Goal: Transaction & Acquisition: Download file/media

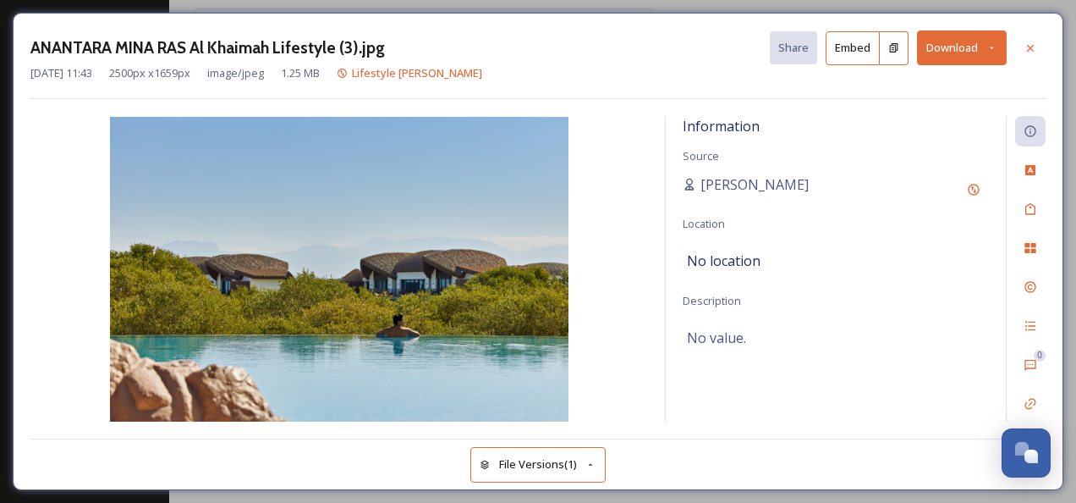
click at [988, 47] on icon at bounding box center [991, 47] width 11 height 11
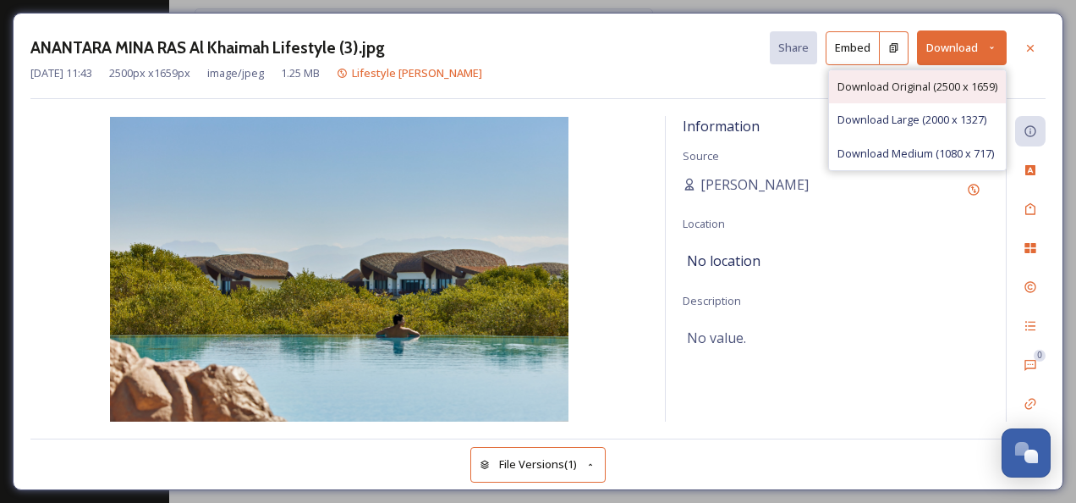
click at [934, 91] on span "Download Original (2500 x 1659)" at bounding box center [918, 87] width 160 height 16
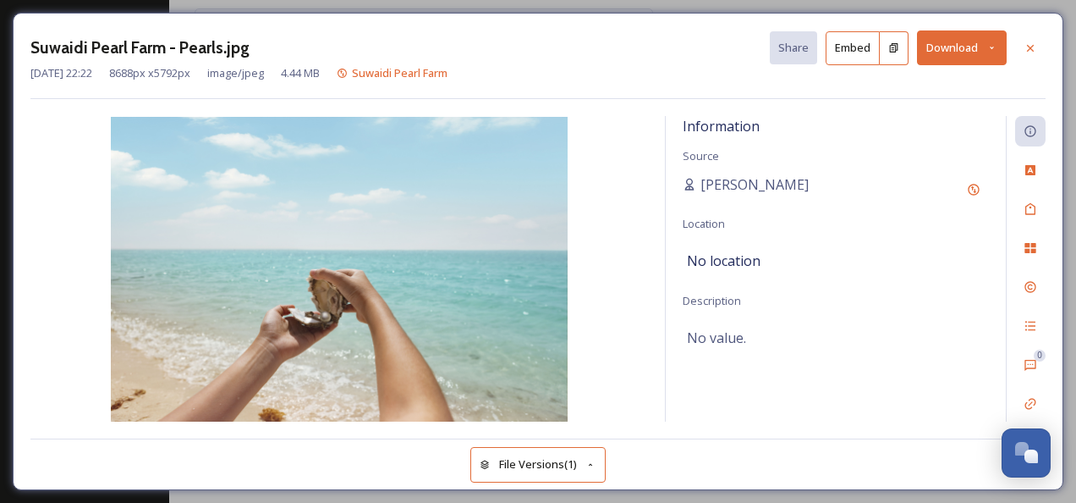
drag, startPoint x: 997, startPoint y: 47, endPoint x: 996, endPoint y: 56, distance: 8.5
click at [997, 47] on icon at bounding box center [991, 47] width 11 height 11
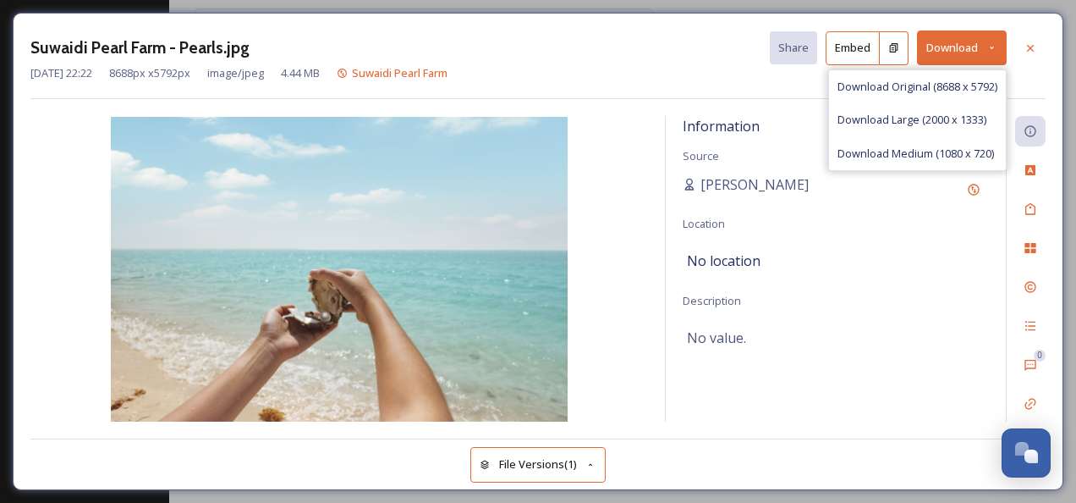
click at [926, 91] on span "Download Original (8688 x 5792)" at bounding box center [918, 87] width 160 height 16
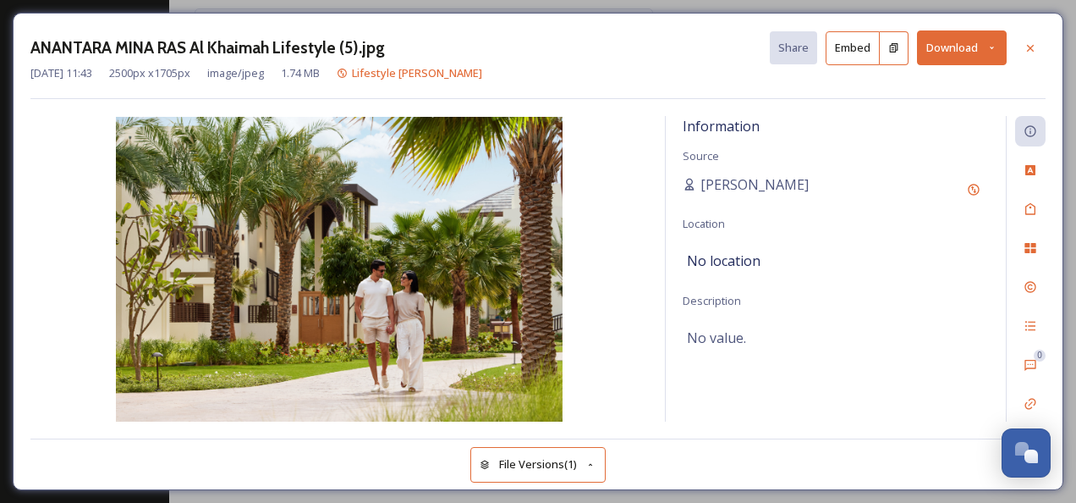
click at [993, 56] on button "Download" at bounding box center [962, 47] width 90 height 35
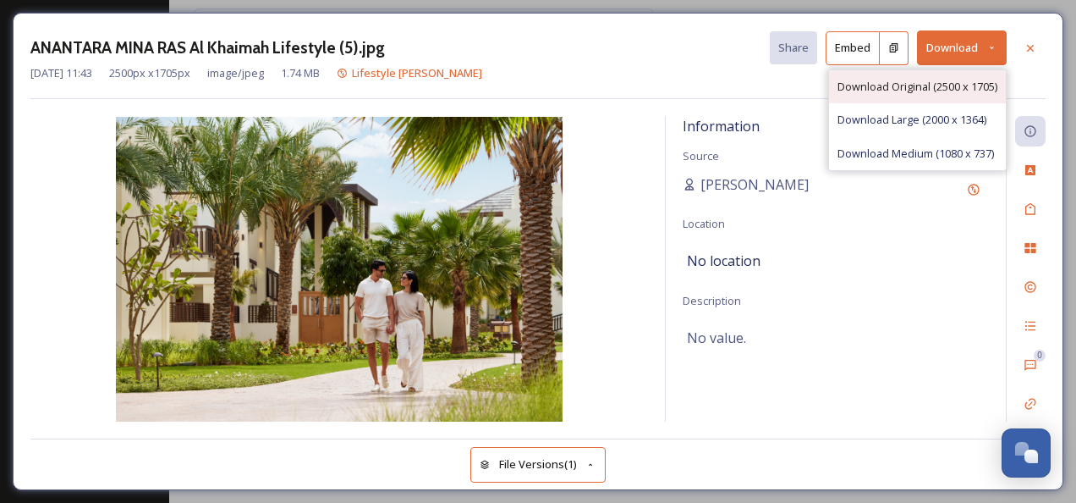
click at [896, 85] on span "Download Original (2500 x 1705)" at bounding box center [918, 87] width 160 height 16
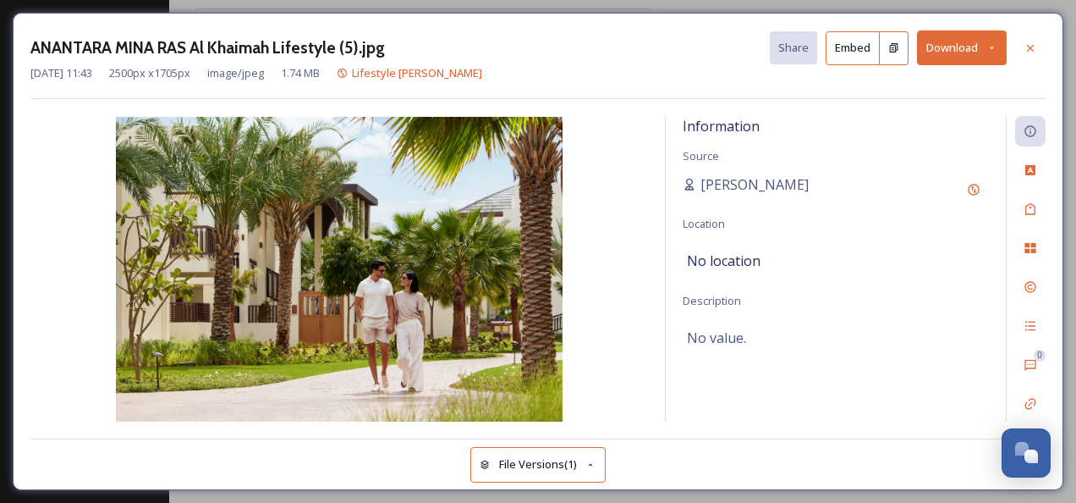
drag, startPoint x: 648, startPoint y: 43, endPoint x: 678, endPoint y: 42, distance: 30.5
click at [648, 43] on div "ANANTARA MINA RAS Al Khaimah Lifestyle (5).jpg Share Embed Download" at bounding box center [537, 47] width 1015 height 35
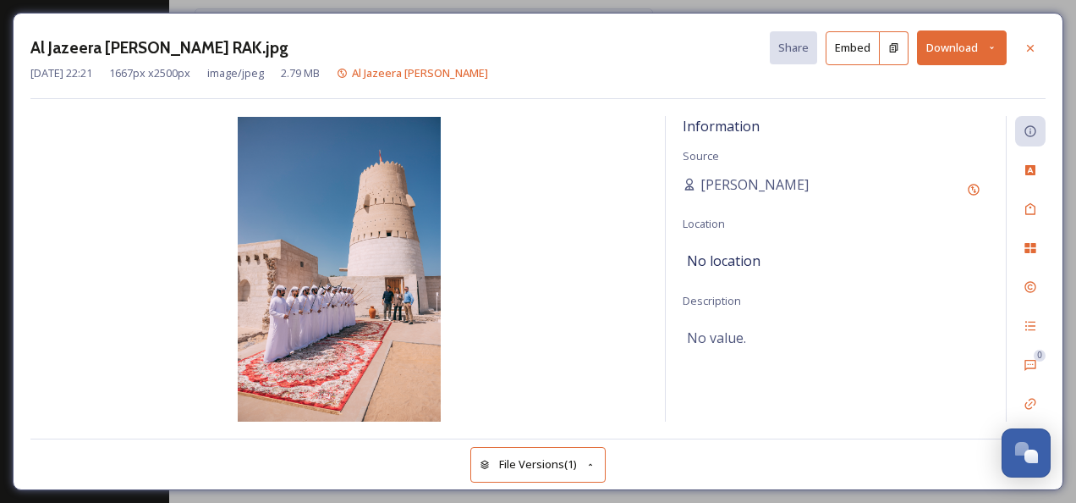
click at [1000, 51] on button "Download" at bounding box center [962, 47] width 90 height 35
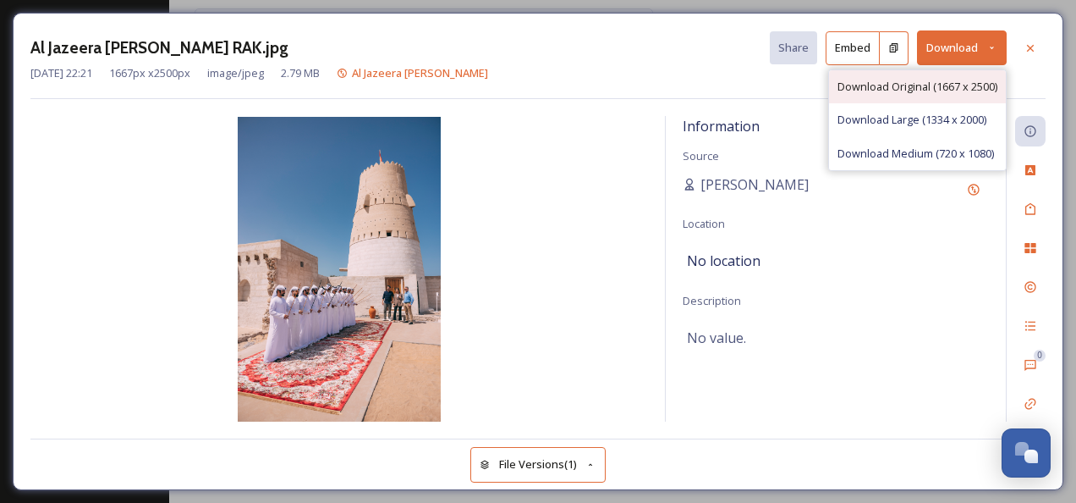
click at [939, 98] on div "Download Original (1667 x 2500)" at bounding box center [917, 86] width 177 height 33
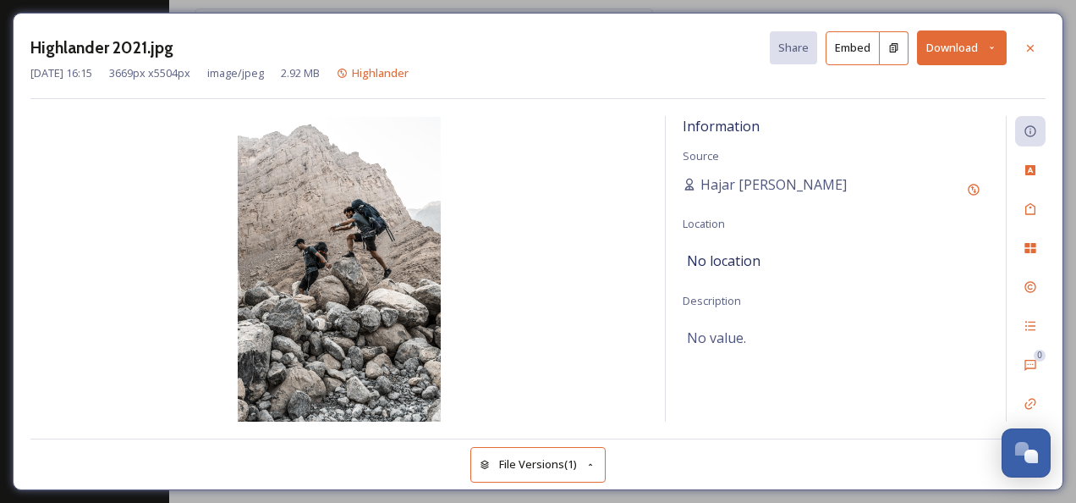
click at [986, 56] on button "Download" at bounding box center [962, 47] width 90 height 35
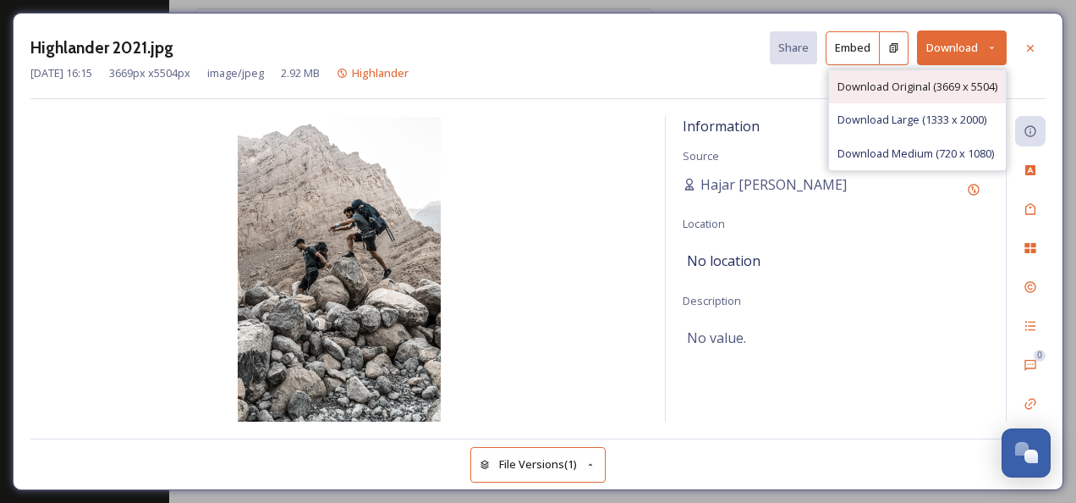
click at [888, 84] on span "Download Original (3669 x 5504)" at bounding box center [918, 87] width 160 height 16
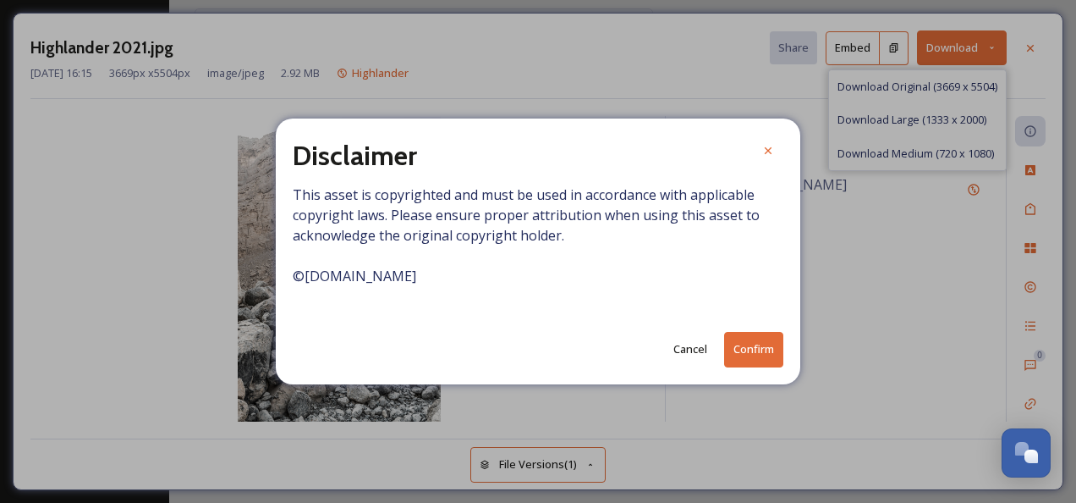
click at [763, 357] on button "Confirm" at bounding box center [753, 349] width 59 height 35
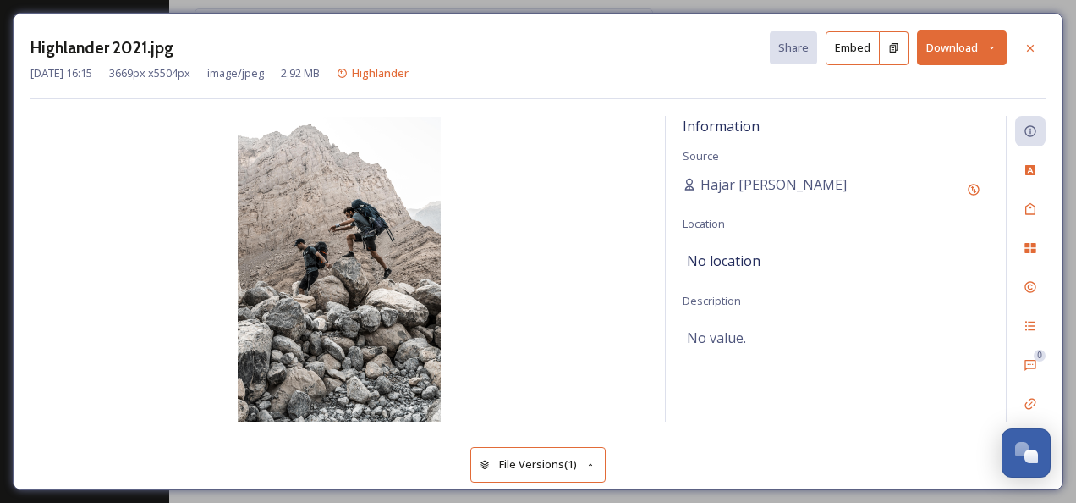
click at [619, 27] on div "Highlander 2021.jpg Share Embed Download [DATE] 16:15 3669 px x 5504 px image/j…" at bounding box center [538, 251] width 1051 height 477
